Goal: Task Accomplishment & Management: Use online tool/utility

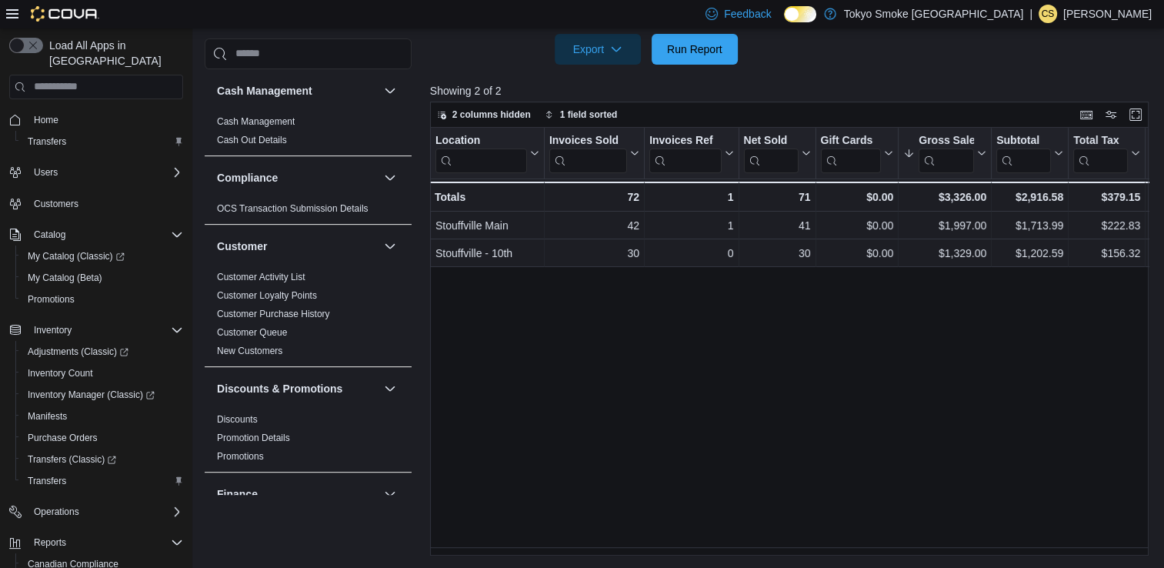
scroll to position [885, 0]
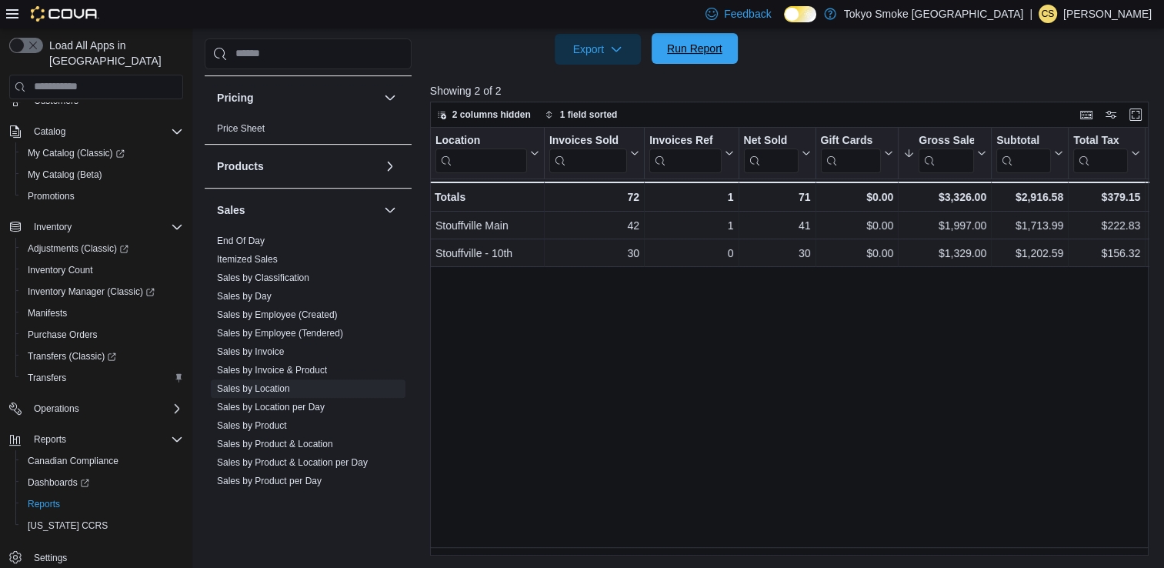
click at [690, 45] on span "Run Report" at bounding box center [694, 48] width 55 height 15
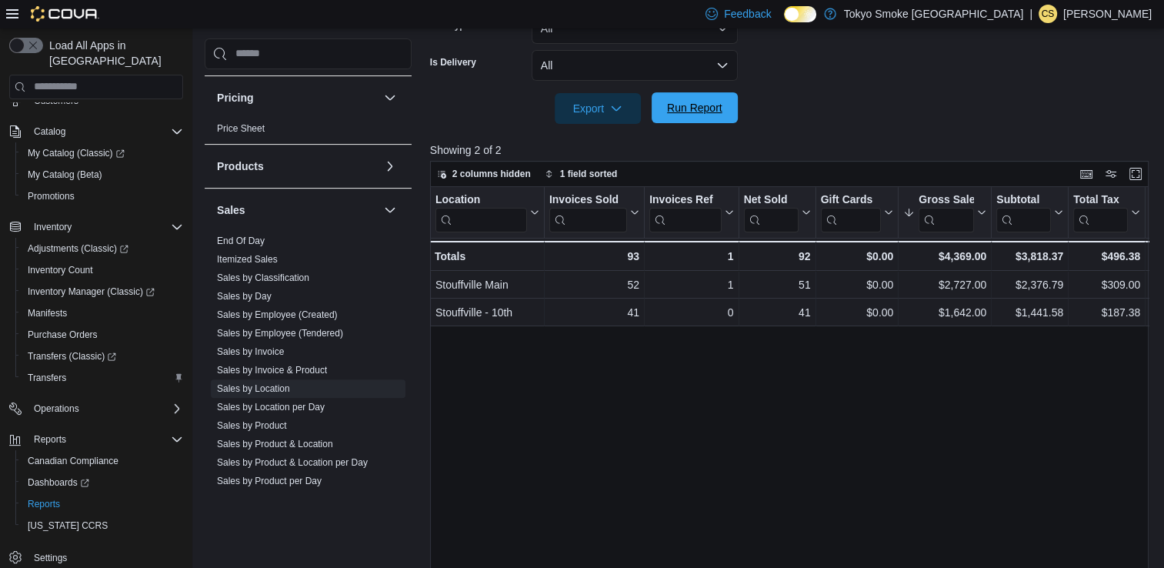
click at [716, 110] on span "Run Report" at bounding box center [694, 107] width 55 height 15
click at [688, 105] on span "Run Report" at bounding box center [694, 107] width 55 height 15
click at [705, 405] on div "Location Click to view column header actions Invoices Sold Click to view column…" at bounding box center [793, 401] width 726 height 428
click at [717, 105] on span "Run Report" at bounding box center [694, 107] width 55 height 15
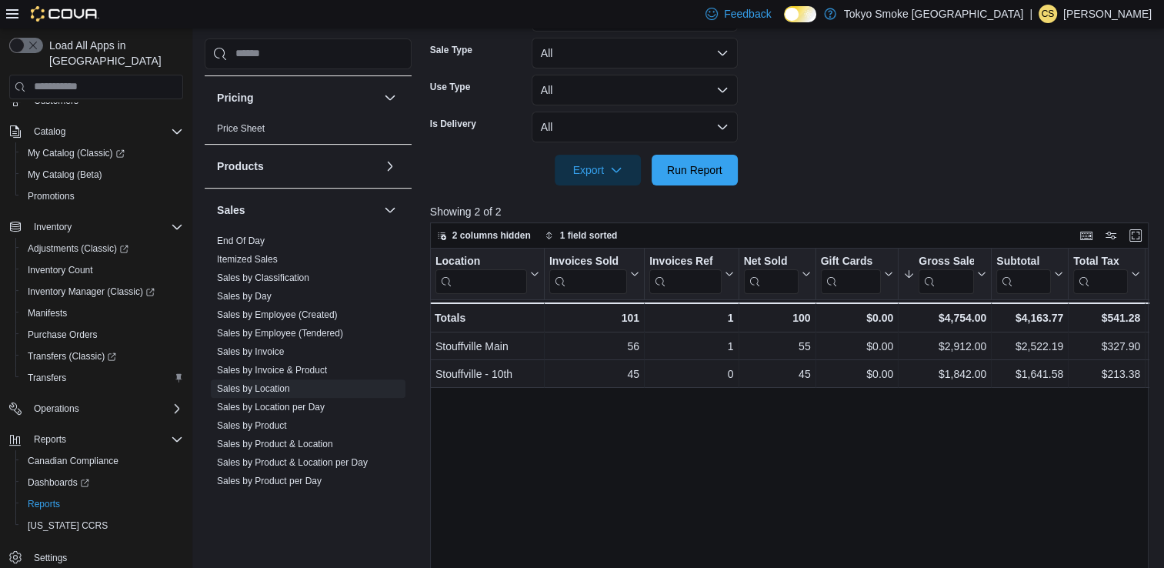
scroll to position [521, 0]
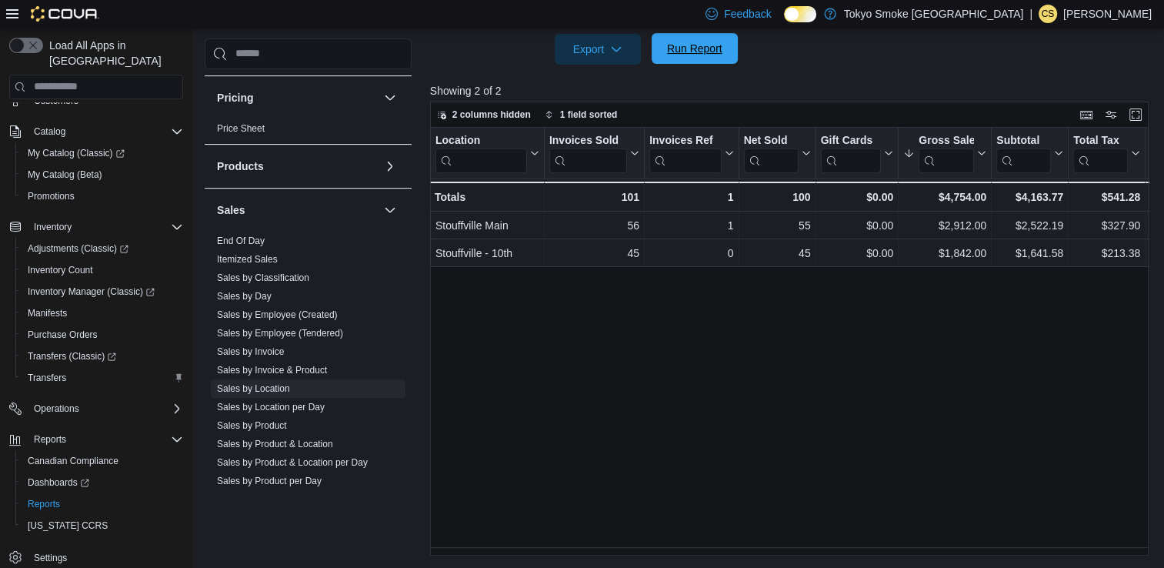
click at [691, 45] on span "Run Report" at bounding box center [694, 48] width 55 height 15
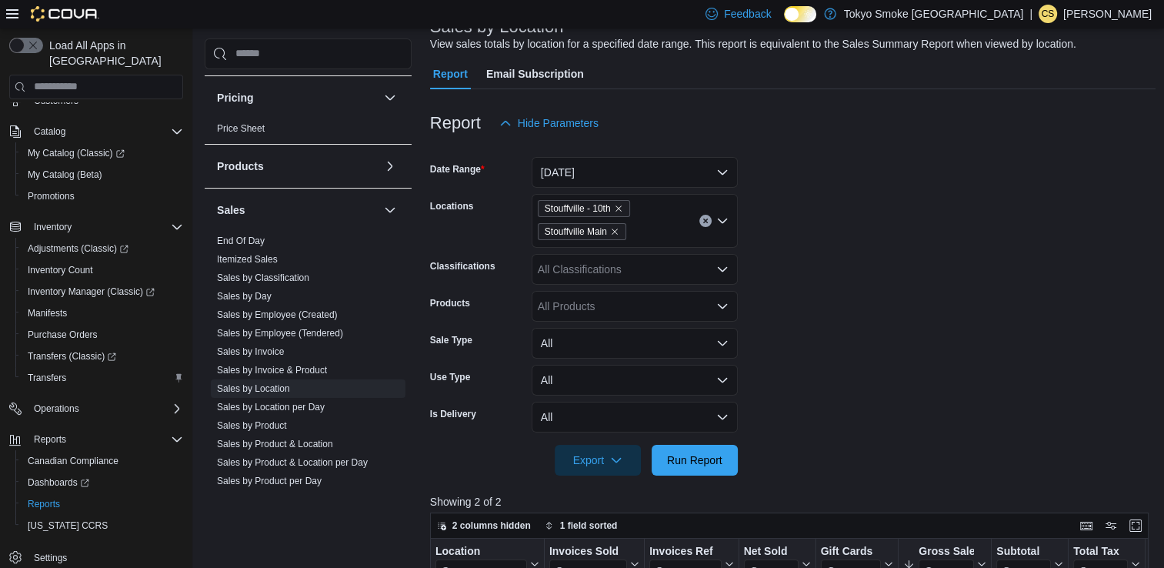
scroll to position [111, 0]
click at [695, 465] on span "Run Report" at bounding box center [694, 458] width 55 height 15
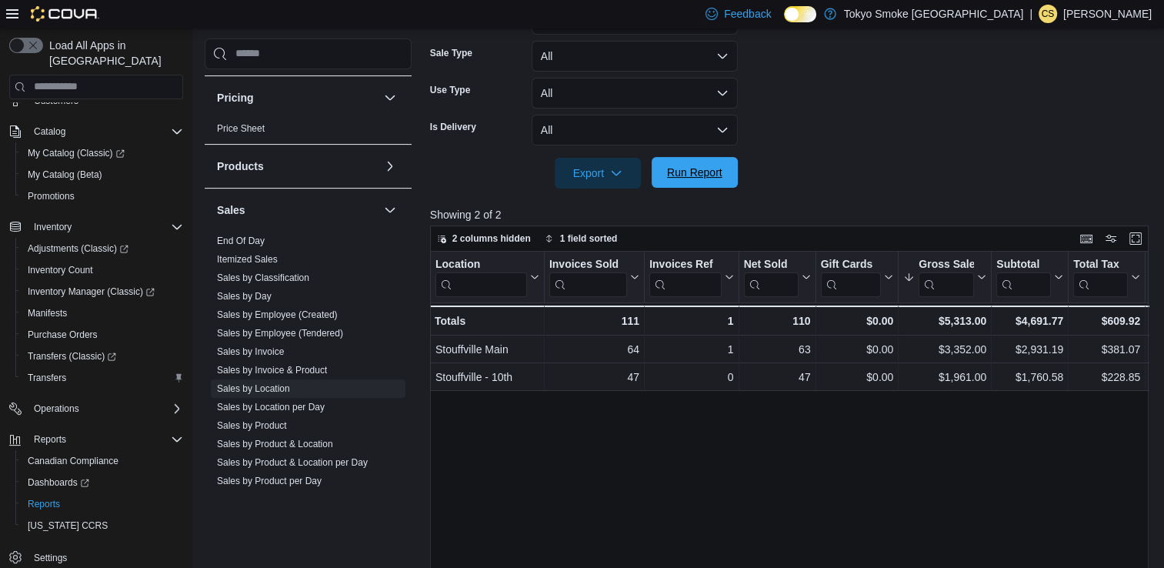
scroll to position [398, 0]
click at [712, 175] on span "Run Report" at bounding box center [694, 170] width 55 height 15
click at [711, 172] on span "Run Report" at bounding box center [694, 170] width 55 height 15
click at [715, 157] on span "Run Report" at bounding box center [695, 170] width 68 height 31
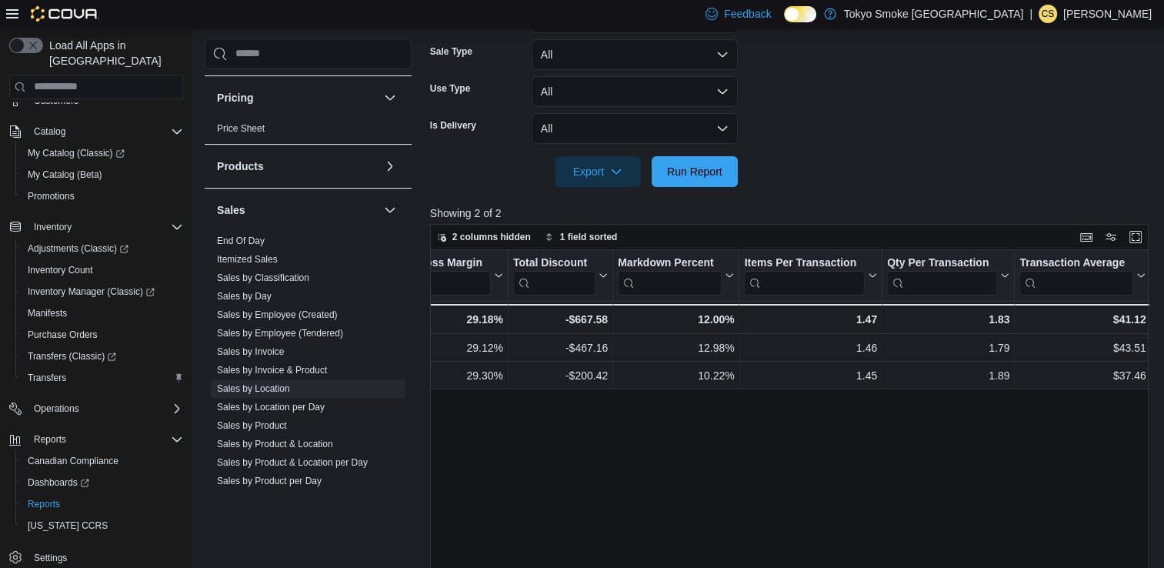
scroll to position [0, 1022]
